Goal: Communication & Community: Answer question/provide support

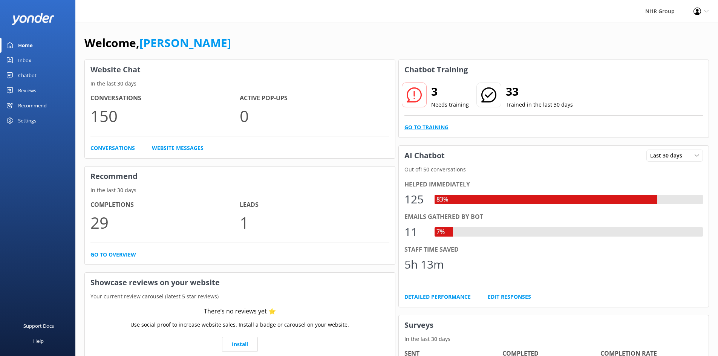
click at [434, 126] on link "Go to Training" at bounding box center [427, 127] width 44 height 8
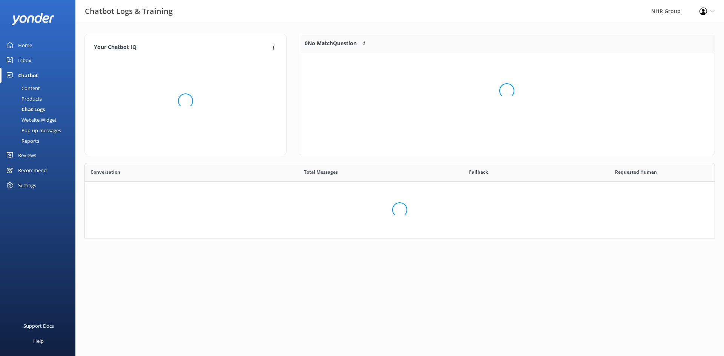
scroll to position [259, 618]
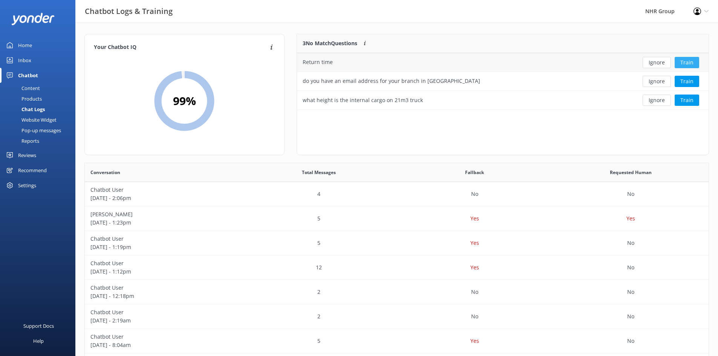
click at [689, 64] on button "Train" at bounding box center [687, 62] width 25 height 11
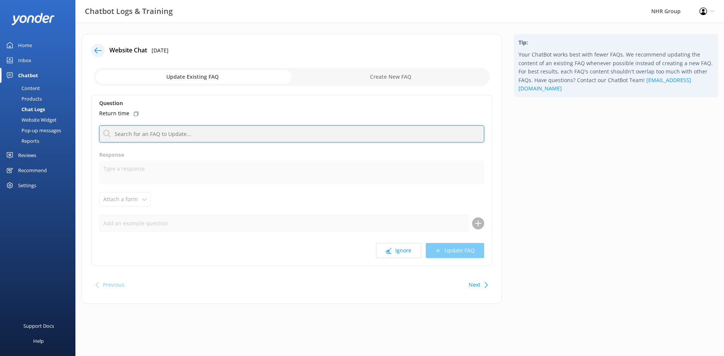
click at [167, 129] on input "text" at bounding box center [291, 134] width 385 height 17
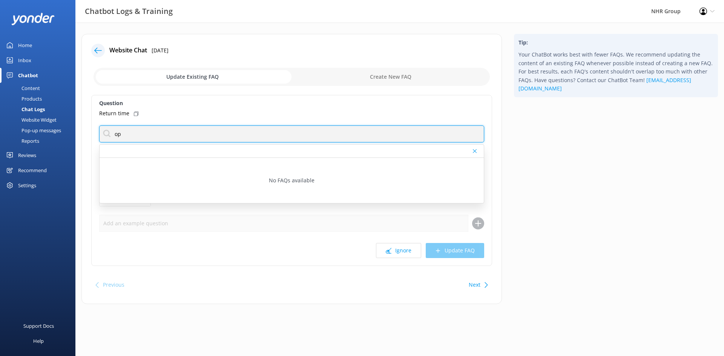
type input "o"
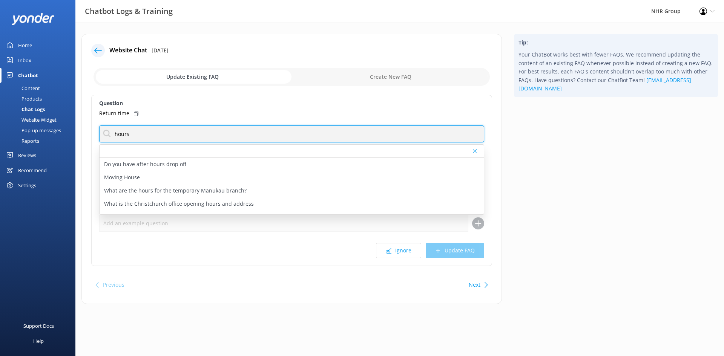
type input "hours"
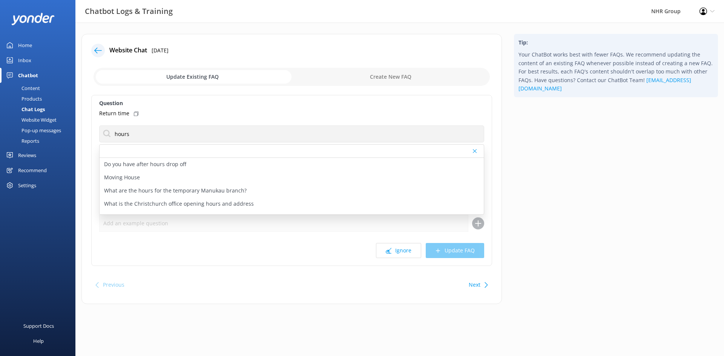
click at [190, 112] on div "Return time" at bounding box center [291, 113] width 385 height 8
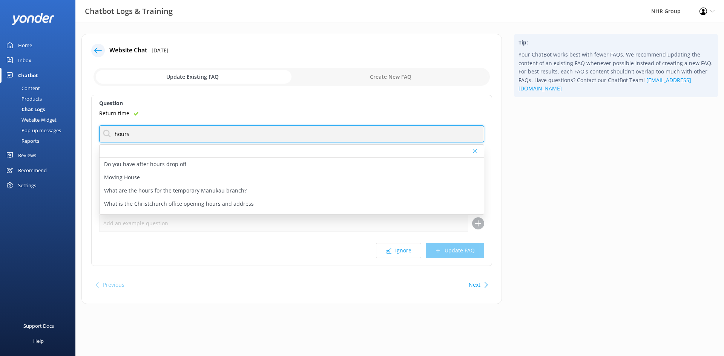
click at [252, 128] on input "hours" at bounding box center [291, 134] width 385 height 17
drag, startPoint x: 227, startPoint y: 141, endPoint x: 108, endPoint y: 128, distance: 119.9
click at [108, 128] on input "hours" at bounding box center [291, 134] width 385 height 17
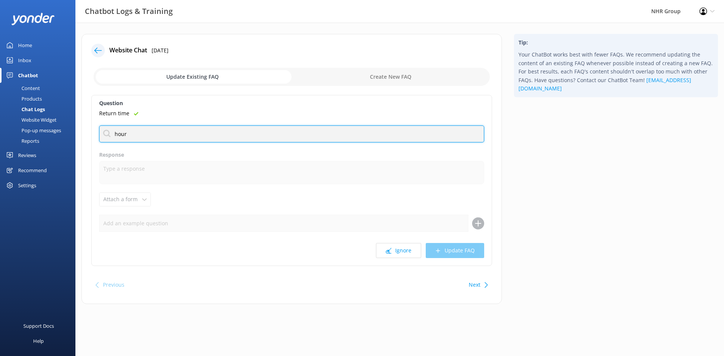
type input "hours"
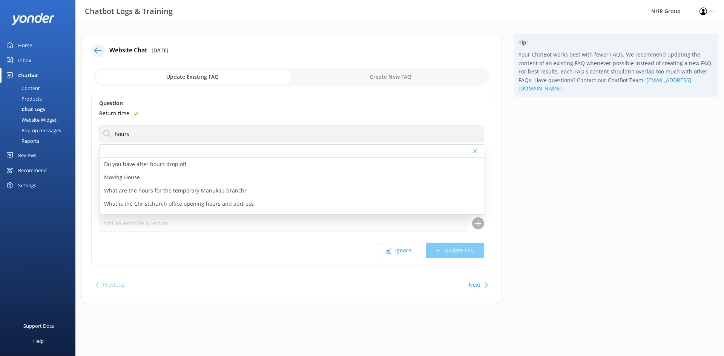
click at [155, 163] on p "Do you have after hours drop off" at bounding box center [145, 164] width 82 height 8
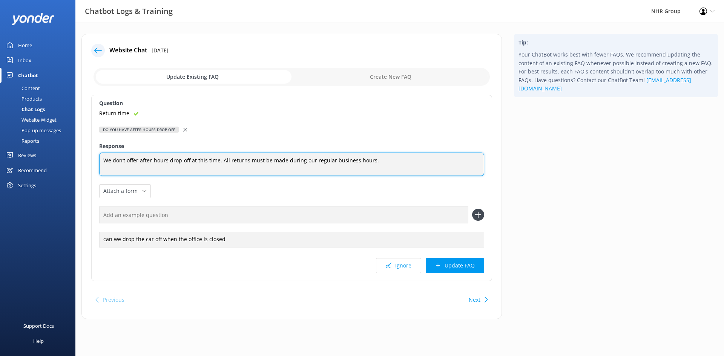
drag, startPoint x: 221, startPoint y: 159, endPoint x: 84, endPoint y: 172, distance: 137.9
click at [84, 172] on div "Website Chat [DATE] Update Existing FAQ Create New FAQ Question Return time Do …" at bounding box center [291, 176] width 420 height 285
type textarea "We don’t offer after-hours drop-off at this time. All returns must be made duri…"
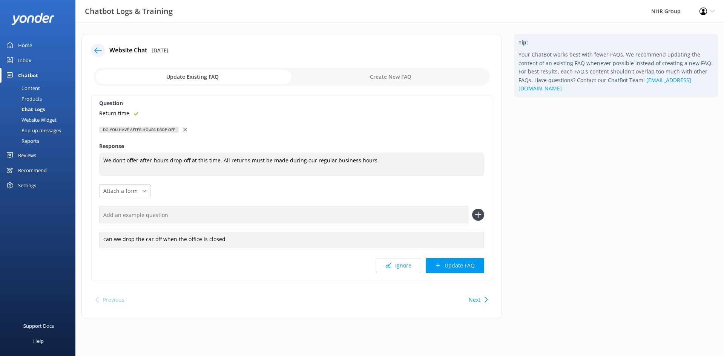
click at [373, 143] on label "Response" at bounding box center [291, 146] width 385 height 8
click at [475, 301] on button "Next" at bounding box center [475, 300] width 12 height 15
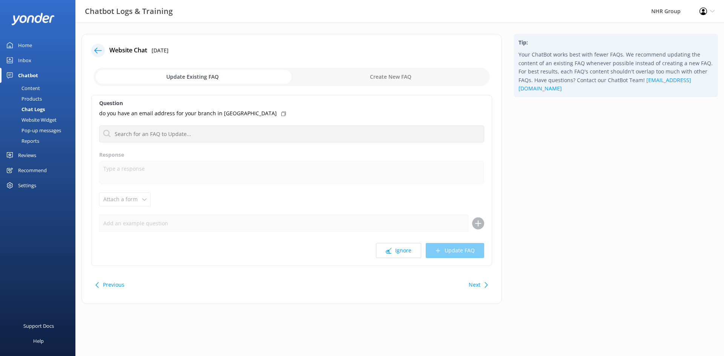
click at [480, 283] on button "Next" at bounding box center [475, 285] width 12 height 15
click at [106, 286] on button "Previous" at bounding box center [113, 285] width 21 height 15
click at [404, 253] on button "Ignore" at bounding box center [398, 250] width 45 height 15
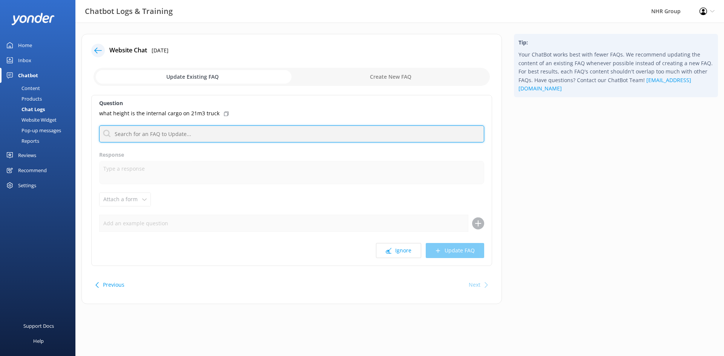
click at [153, 130] on input "text" at bounding box center [291, 134] width 385 height 17
type input "dimension"
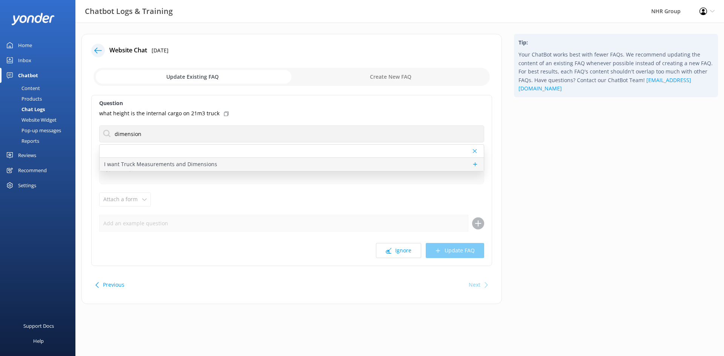
click at [144, 163] on p "I want Truck Measurements and Dimensions" at bounding box center [160, 164] width 113 height 8
type textarea "Ah, you're talking details! Best to flick the team a message, they'll have the …"
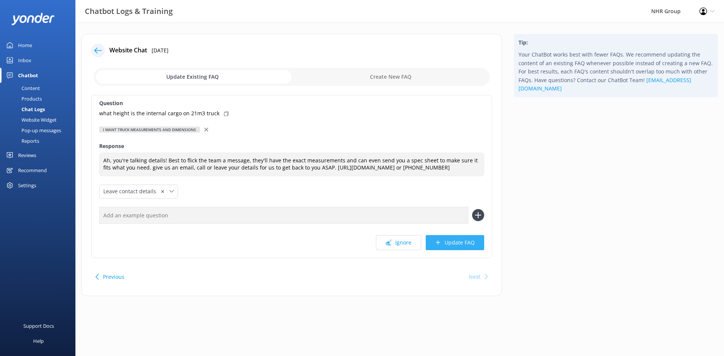
click at [452, 240] on button "Update FAQ" at bounding box center [455, 242] width 58 height 15
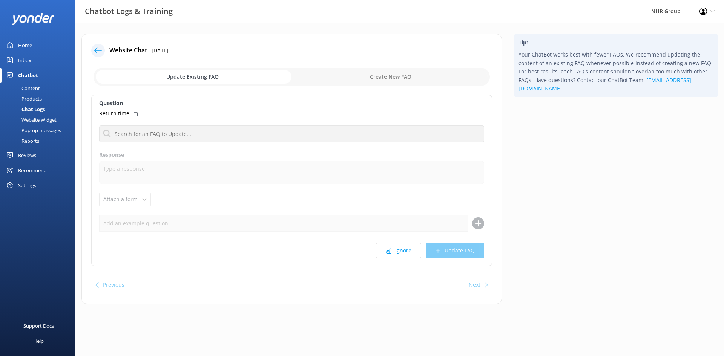
click at [27, 141] on div "Reports" at bounding box center [22, 141] width 35 height 11
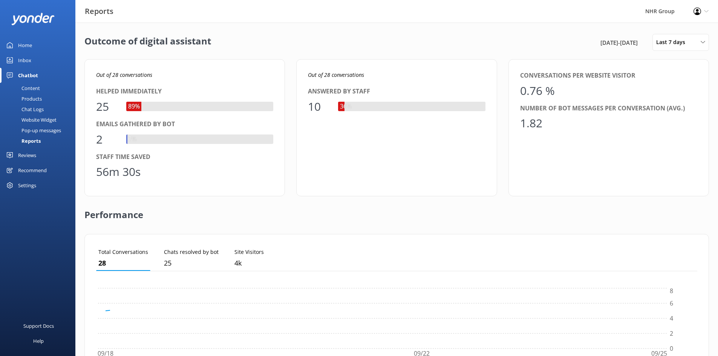
scroll to position [70, 596]
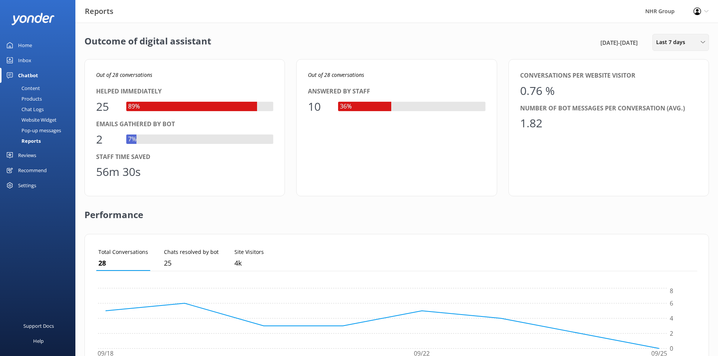
click at [680, 40] on span "Last 7 days" at bounding box center [674, 42] width 34 height 8
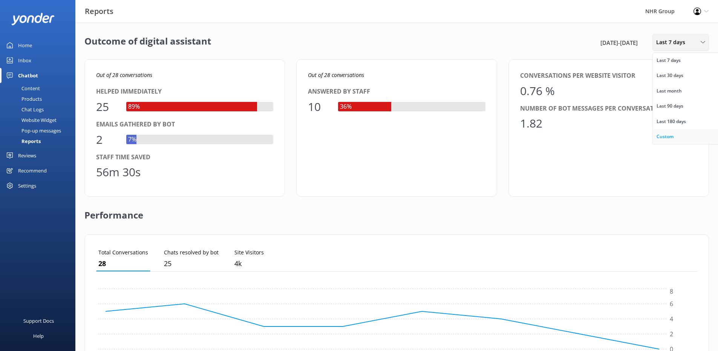
click at [673, 136] on div "Custom" at bounding box center [665, 137] width 17 height 8
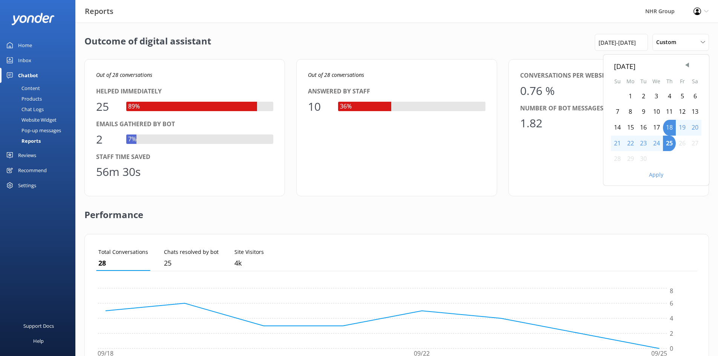
click at [633, 95] on div "1" at bounding box center [630, 97] width 13 height 16
click at [654, 175] on button "Apply" at bounding box center [656, 174] width 14 height 5
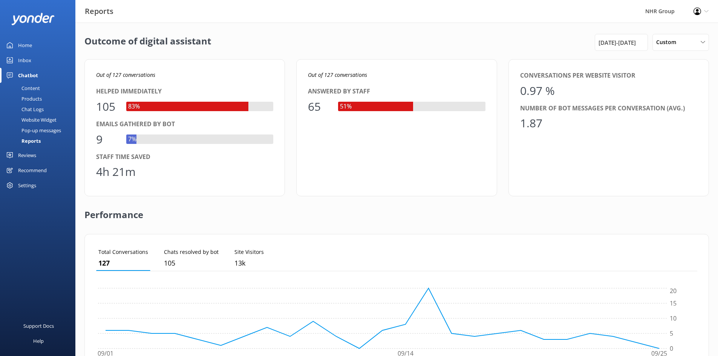
drag, startPoint x: 330, startPoint y: 202, endPoint x: 309, endPoint y: 197, distance: 21.6
click at [330, 202] on div "Performance" at bounding box center [396, 215] width 625 height 38
click at [26, 60] on div "Inbox" at bounding box center [24, 60] width 13 height 15
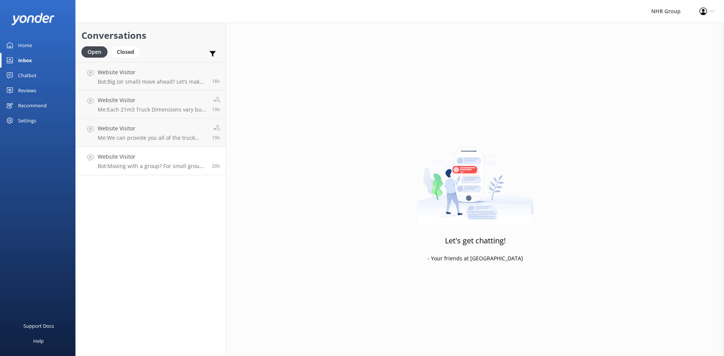
click at [136, 165] on p "Bot: Moving with a group? For small groups of 1–5 people, you can enquire about…" at bounding box center [152, 166] width 109 height 7
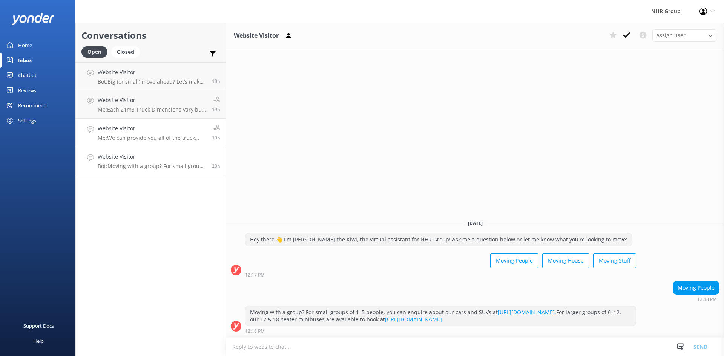
click at [131, 132] on h4 "Website Visitor" at bounding box center [152, 128] width 109 height 8
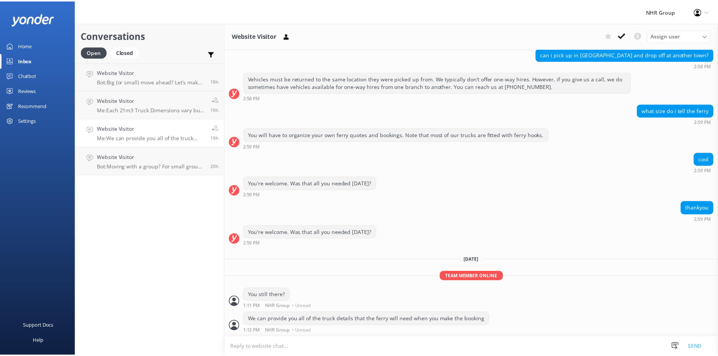
scroll to position [125, 0]
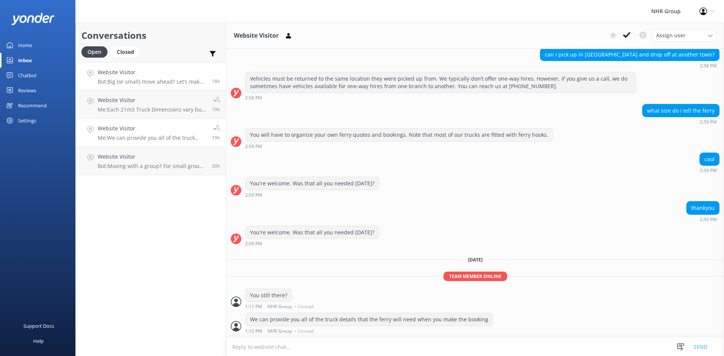
click at [141, 74] on h4 "Website Visitor" at bounding box center [152, 72] width 109 height 8
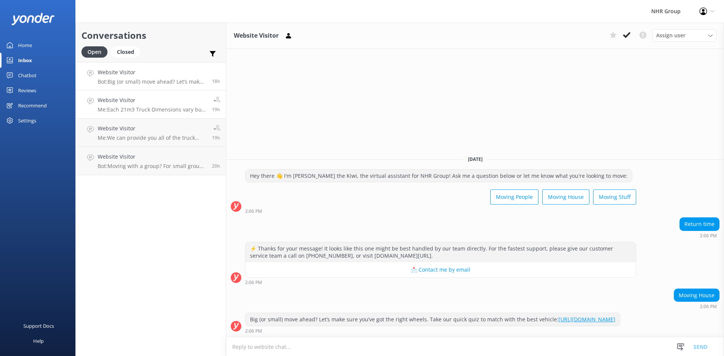
click at [107, 109] on p "Me: Each 21m3 Truck Dimensions vary but they are around 1980mm high in the back…" at bounding box center [152, 109] width 109 height 7
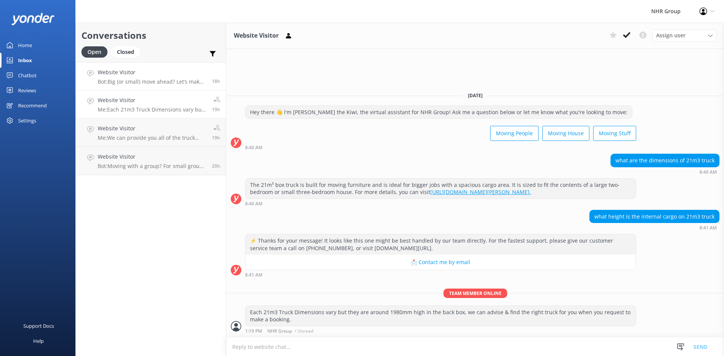
click at [112, 77] on div "Website Visitor Bot: Big (or small) move ahead? Let’s make sure you’ve got the …" at bounding box center [152, 76] width 109 height 16
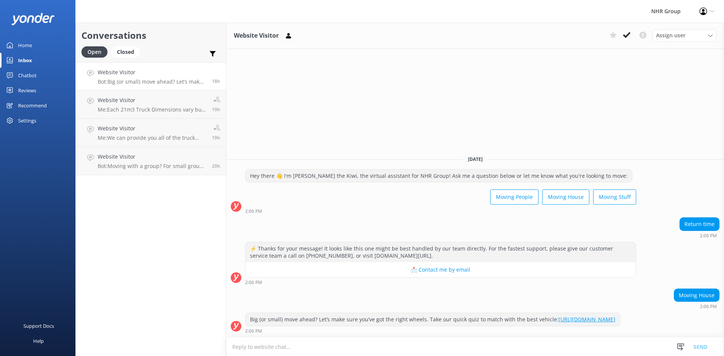
click at [36, 44] on link "Home" at bounding box center [37, 45] width 75 height 15
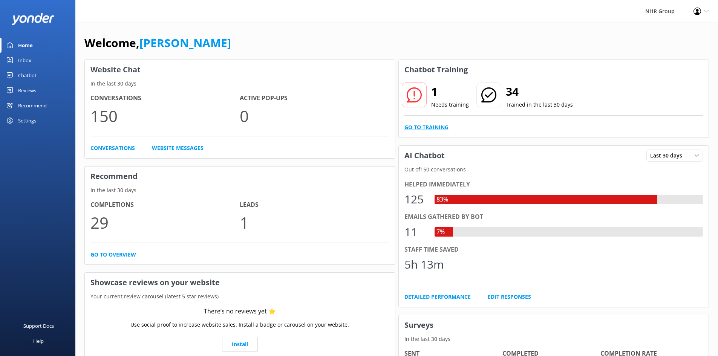
click at [437, 127] on link "Go to Training" at bounding box center [427, 127] width 44 height 8
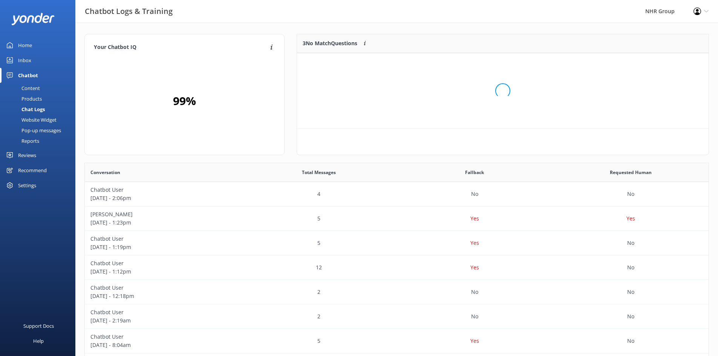
scroll to position [259, 618]
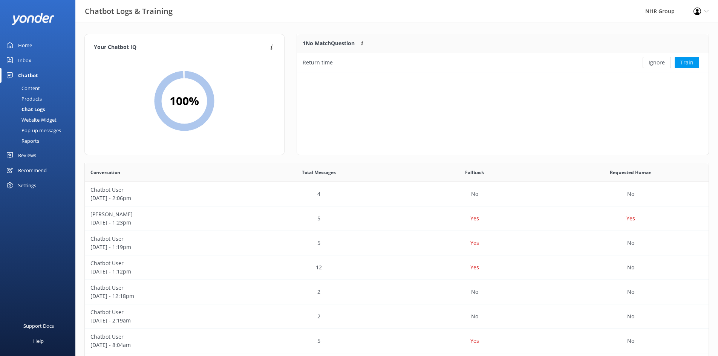
click at [29, 43] on div "Home" at bounding box center [25, 45] width 14 height 15
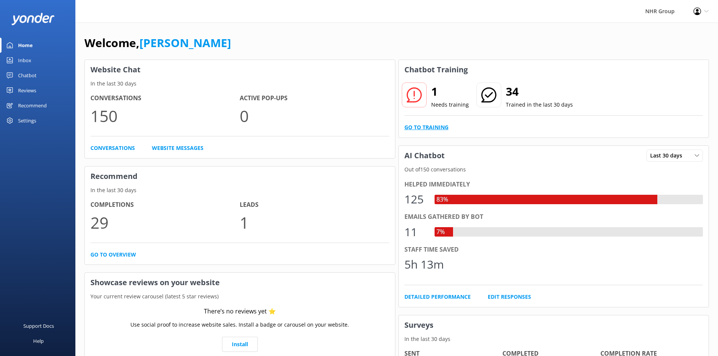
click at [434, 130] on link "Go to Training" at bounding box center [427, 127] width 44 height 8
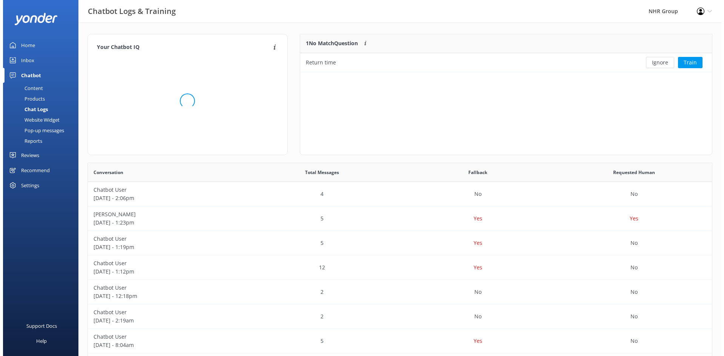
scroll to position [32, 406]
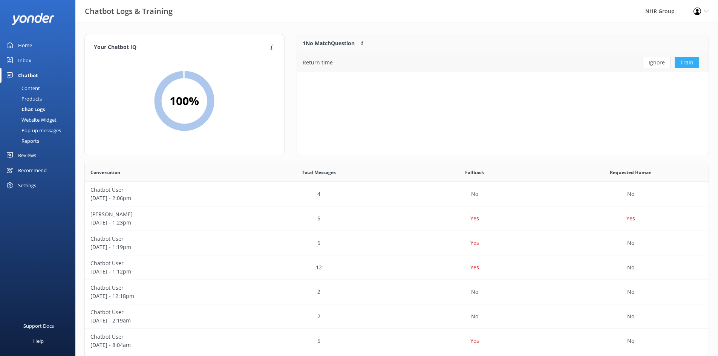
click at [691, 60] on button "Train" at bounding box center [687, 62] width 25 height 11
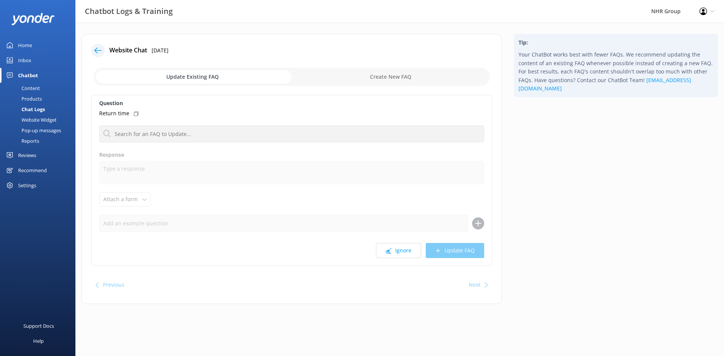
click at [135, 113] on icon at bounding box center [136, 114] width 5 height 5
click at [362, 75] on input "checkbox" at bounding box center [292, 77] width 396 height 18
checkbox input "true"
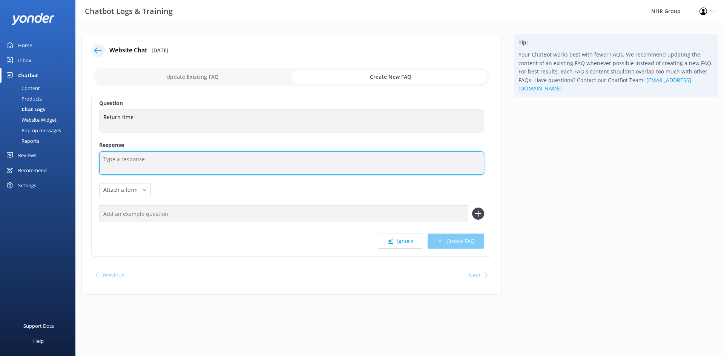
click at [125, 158] on textarea at bounding box center [291, 163] width 385 height 23
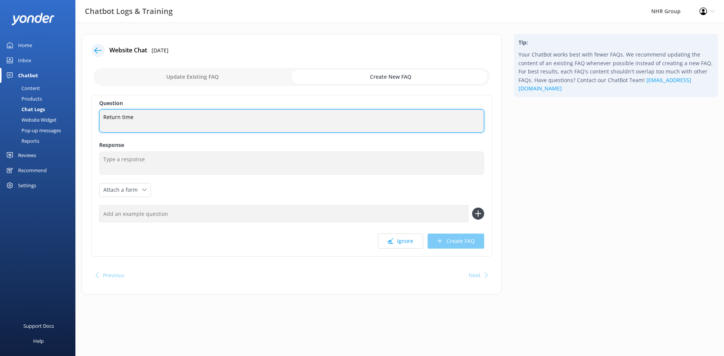
click at [141, 117] on textarea "Return time" at bounding box center [291, 120] width 385 height 23
type textarea "Return time?"
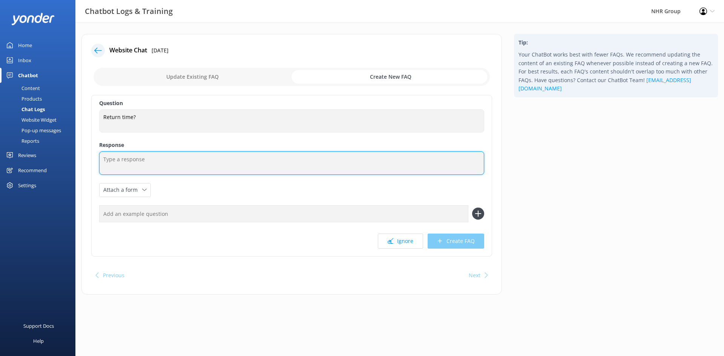
click at [127, 161] on textarea at bounding box center [291, 163] width 385 height 23
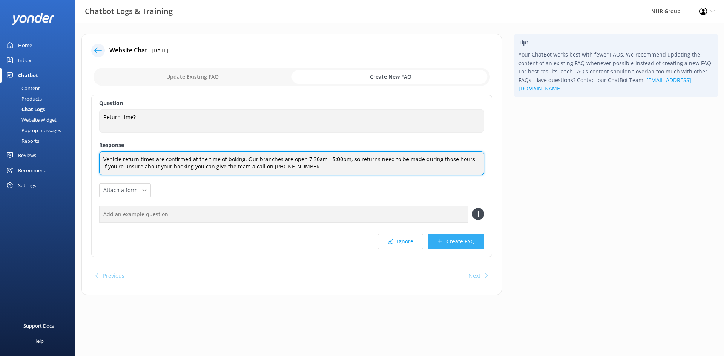
type textarea "Vehicle return times are confirmed at the time of boking. Our branches are open…"
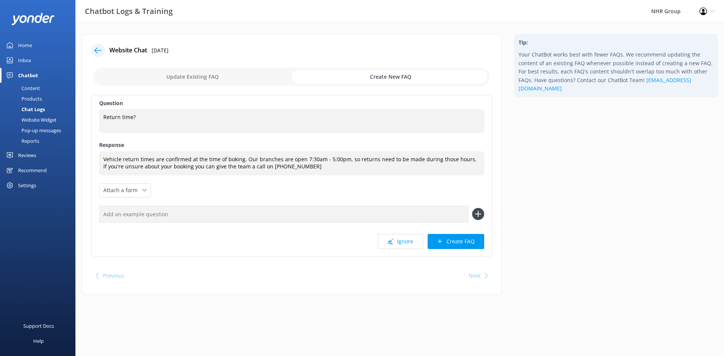
click at [442, 241] on icon at bounding box center [440, 242] width 6 height 6
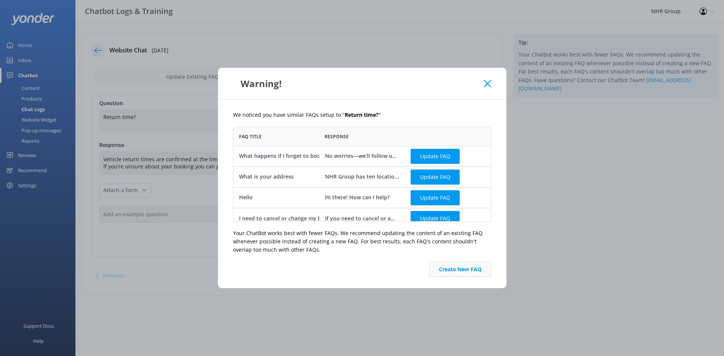
click at [451, 270] on button "Create New FAQ" at bounding box center [460, 269] width 62 height 15
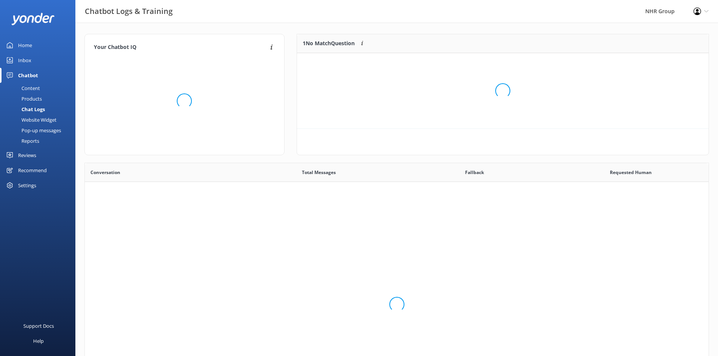
scroll to position [259, 618]
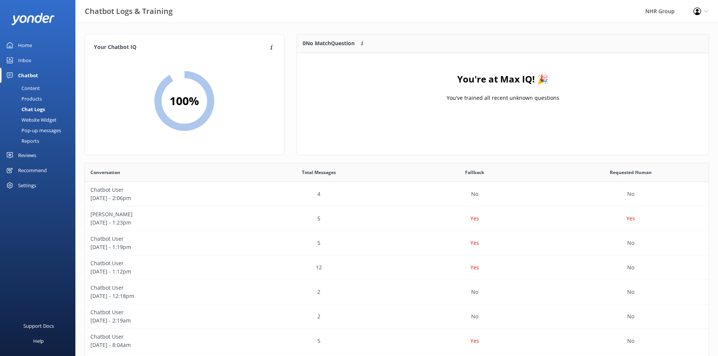
click at [38, 60] on link "Inbox" at bounding box center [37, 60] width 75 height 15
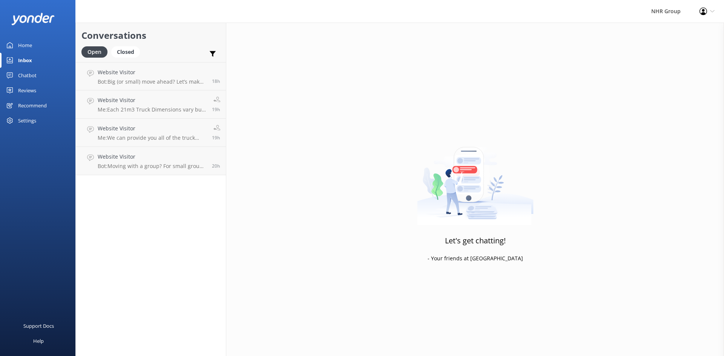
click at [32, 47] on div "Home" at bounding box center [25, 45] width 14 height 15
